Goal: Task Accomplishment & Management: Use online tool/utility

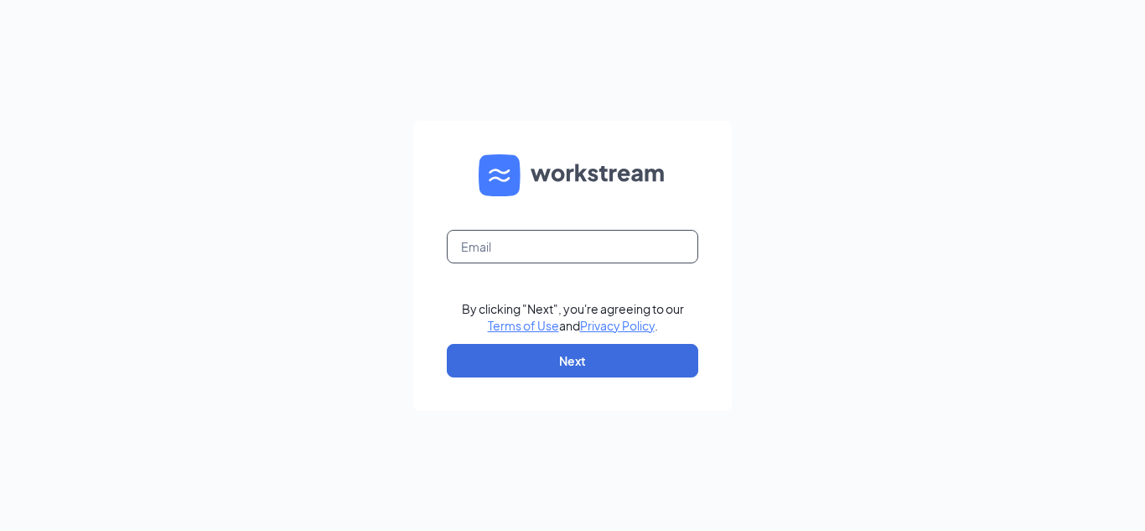
click at [584, 239] on input "text" at bounding box center [572, 247] width 251 height 34
type input "njohnson.vinecitycfa@gmail.com"
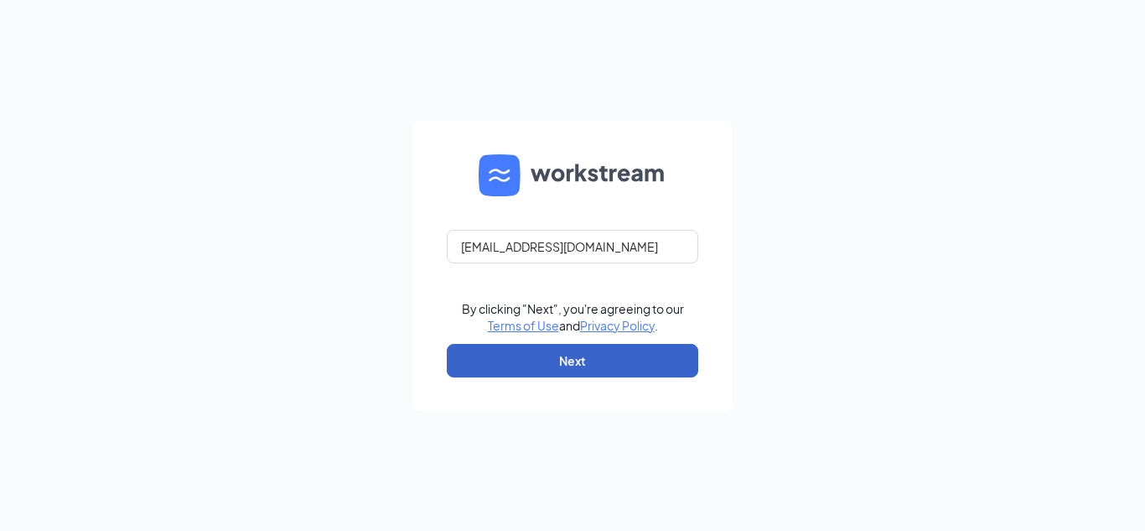
click at [590, 354] on button "Next" at bounding box center [572, 361] width 251 height 34
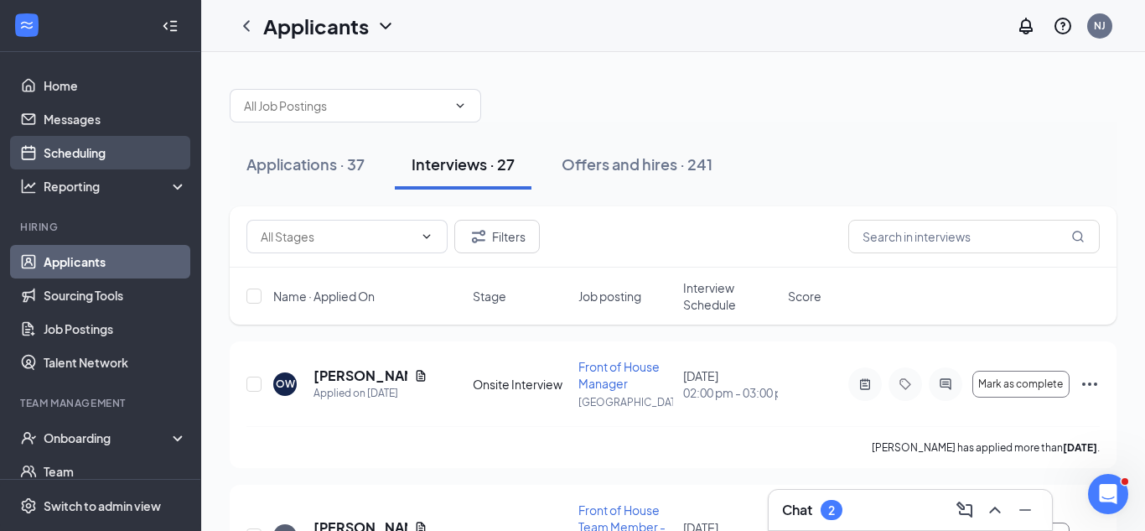
click at [153, 150] on link "Scheduling" at bounding box center [115, 153] width 143 height 34
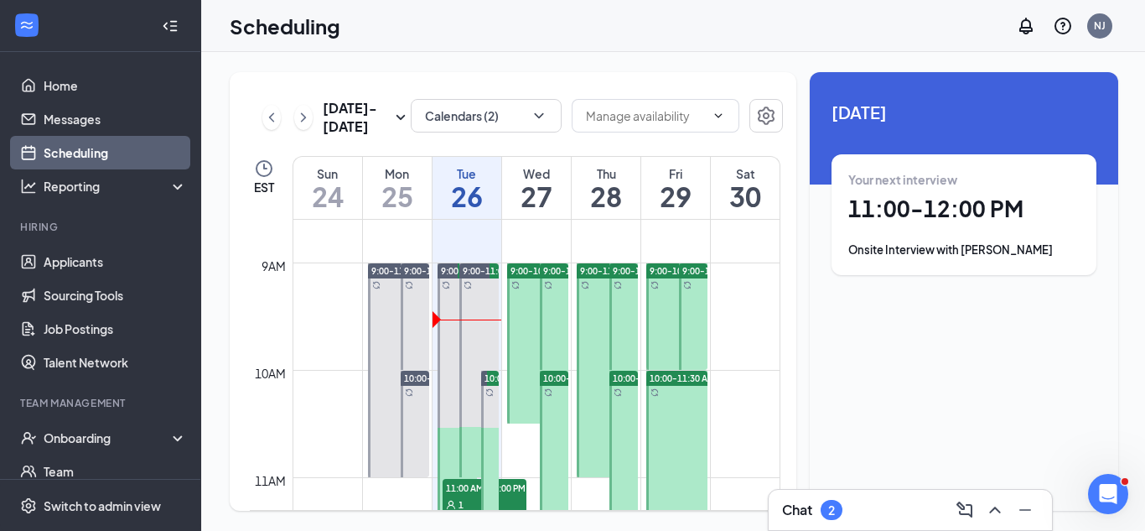
scroll to position [879, 0]
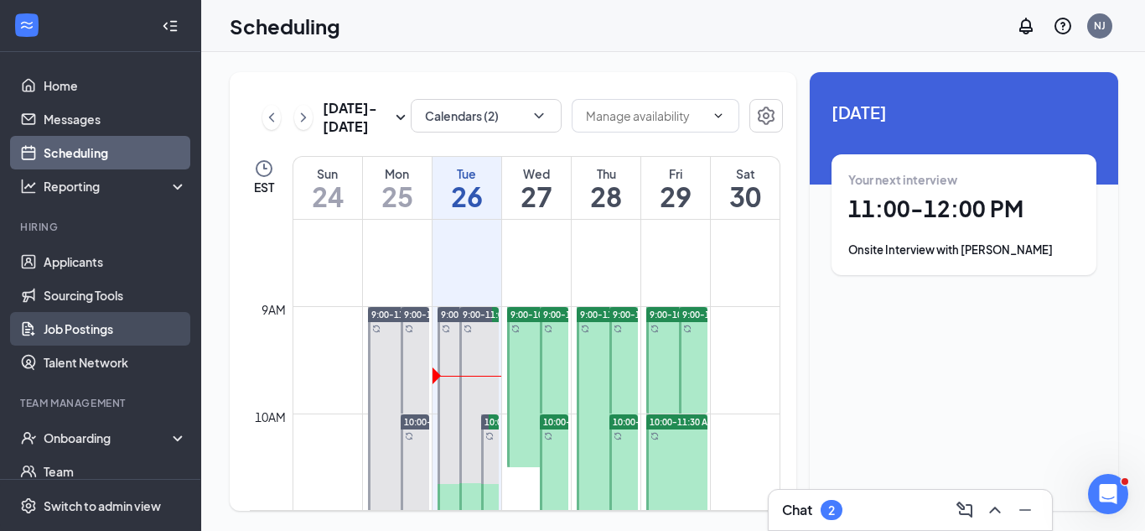
click at [84, 325] on link "Job Postings" at bounding box center [115, 329] width 143 height 34
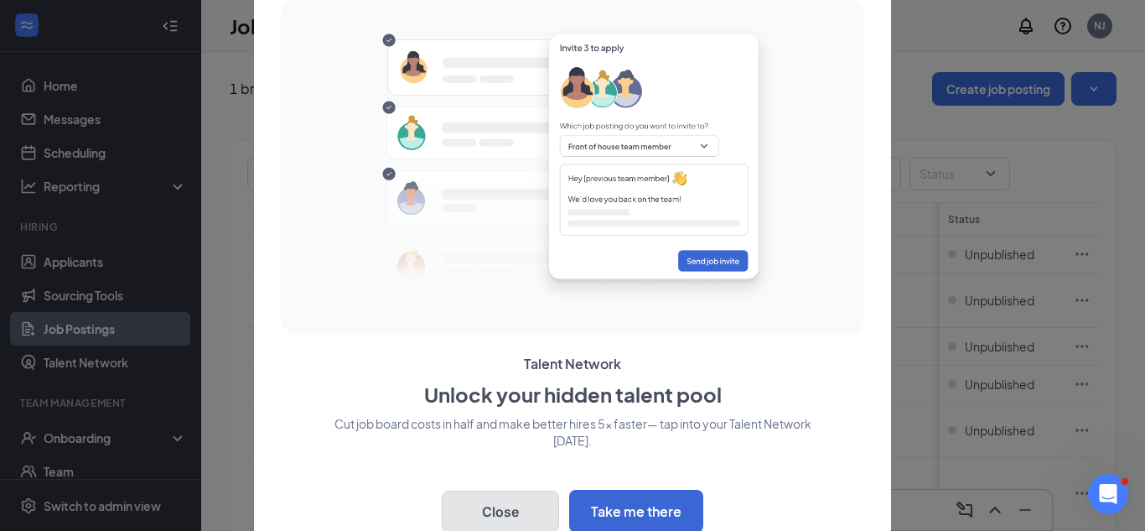
click at [474, 510] on button "Close" at bounding box center [500, 511] width 117 height 42
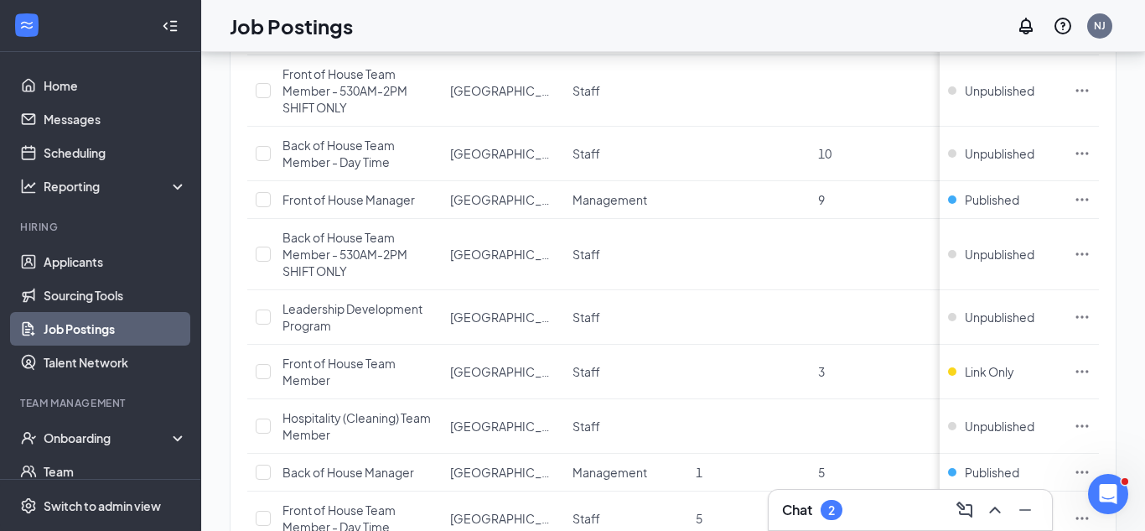
scroll to position [454, 0]
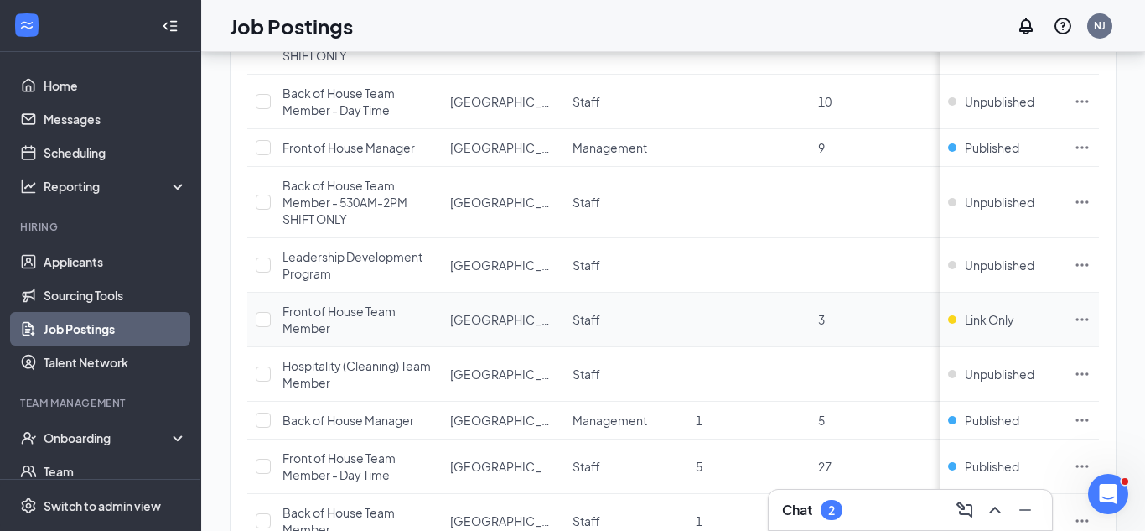
click at [1083, 322] on icon "Ellipses" at bounding box center [1082, 319] width 17 height 17
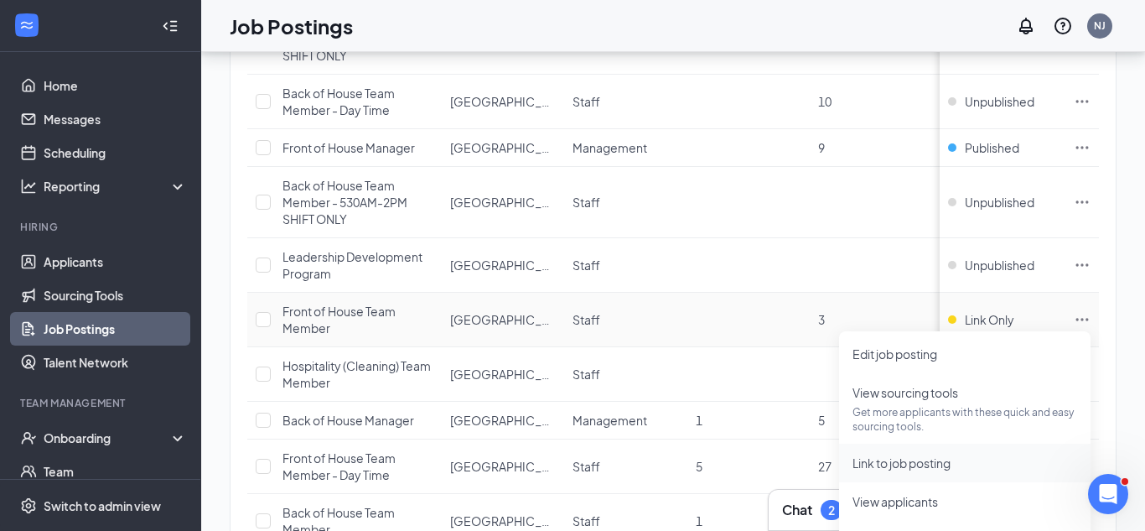
click at [929, 458] on span "Link to job posting" at bounding box center [901, 462] width 98 height 15
